Goal: Check status: Check status

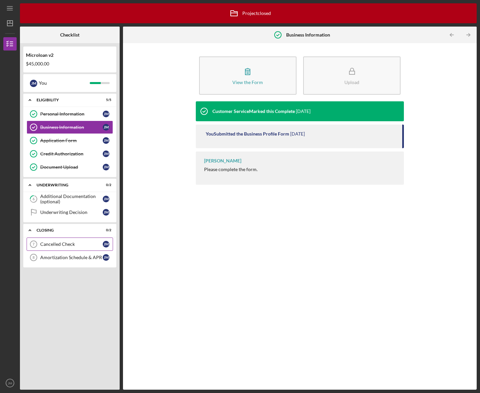
click at [52, 242] on link "Cancelled Check 7 Cancelled Check [PERSON_NAME]" at bounding box center [70, 244] width 86 height 13
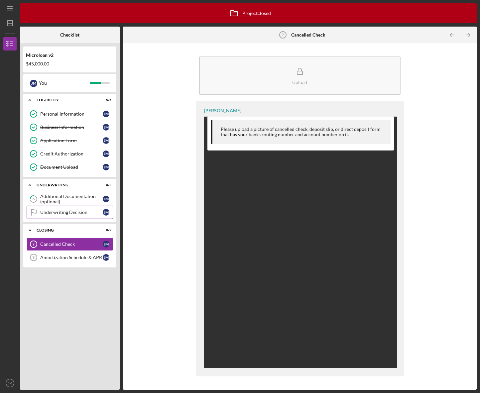
click at [56, 212] on div "Underwriting Decision" at bounding box center [71, 212] width 63 height 5
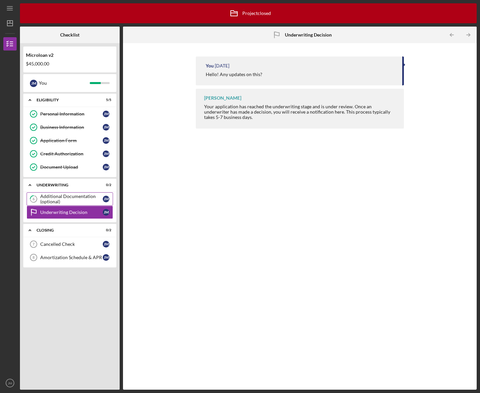
click at [59, 199] on div "Additional Documentation (optional)" at bounding box center [71, 199] width 63 height 11
